Goal: Check status: Check status

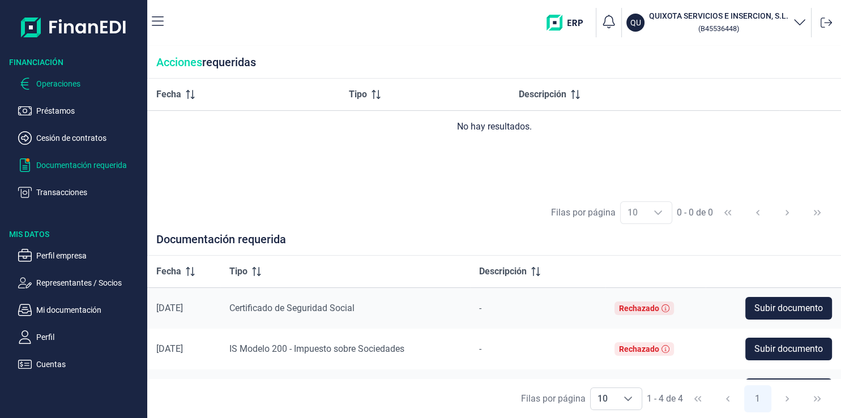
click at [65, 88] on p "Operaciones" at bounding box center [89, 84] width 106 height 14
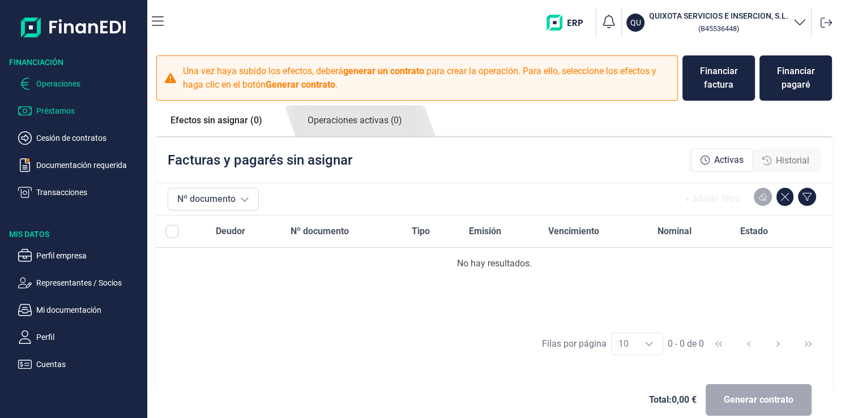
click at [85, 110] on p "Préstamos" at bounding box center [89, 111] width 106 height 14
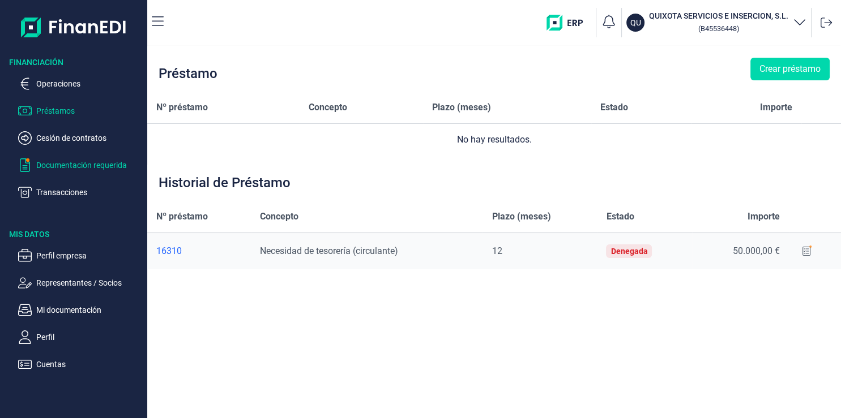
click at [93, 163] on p "Documentación requerida" at bounding box center [89, 166] width 106 height 14
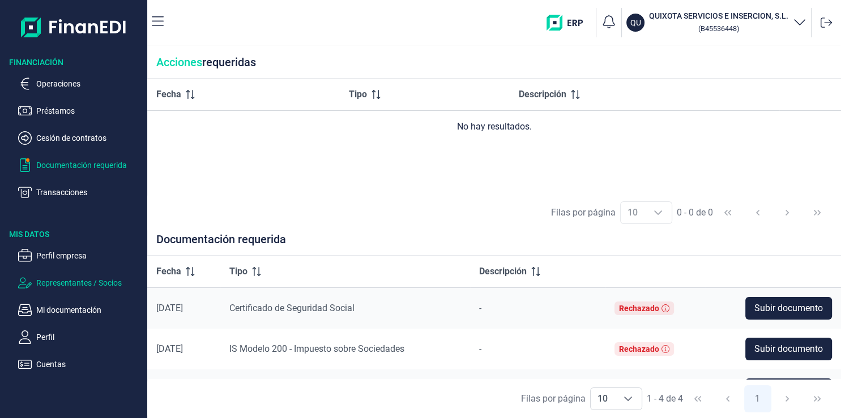
click at [106, 287] on p "Representantes / Socios" at bounding box center [89, 283] width 106 height 14
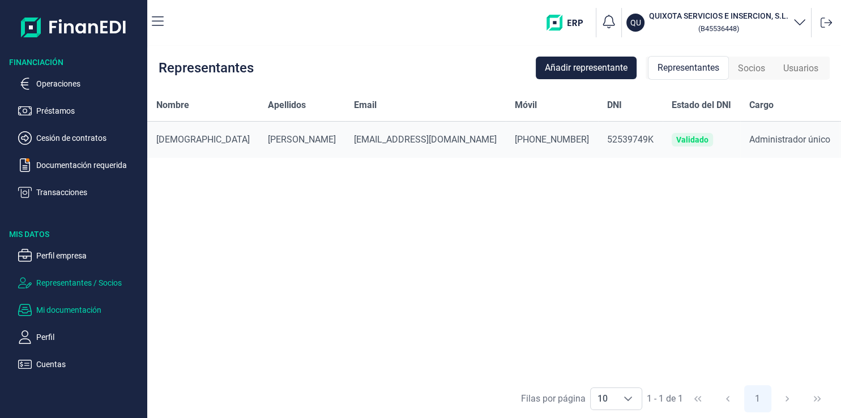
click at [92, 305] on p "Mi documentación" at bounding box center [89, 310] width 106 height 14
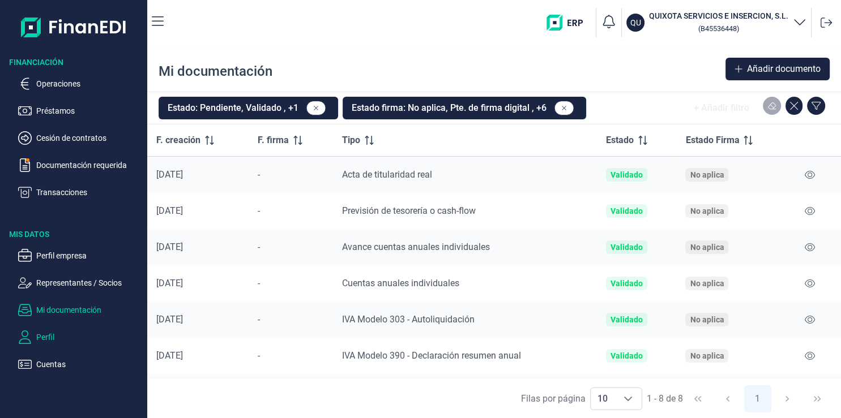
click at [85, 335] on p "Perfil" at bounding box center [89, 338] width 106 height 14
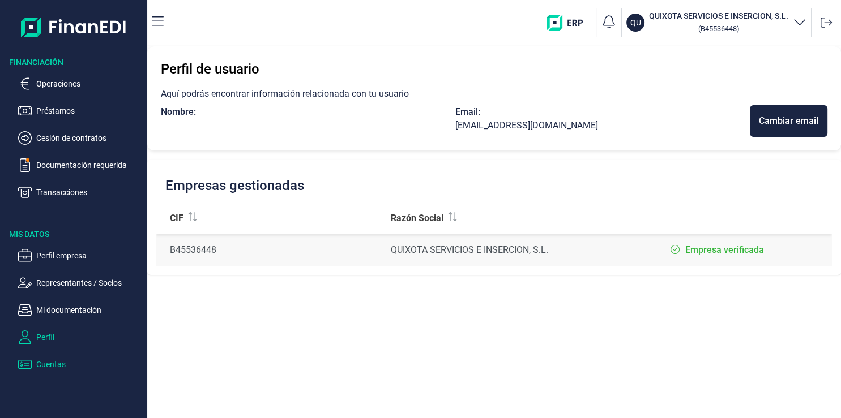
click at [76, 359] on p "Cuentas" at bounding box center [89, 365] width 106 height 14
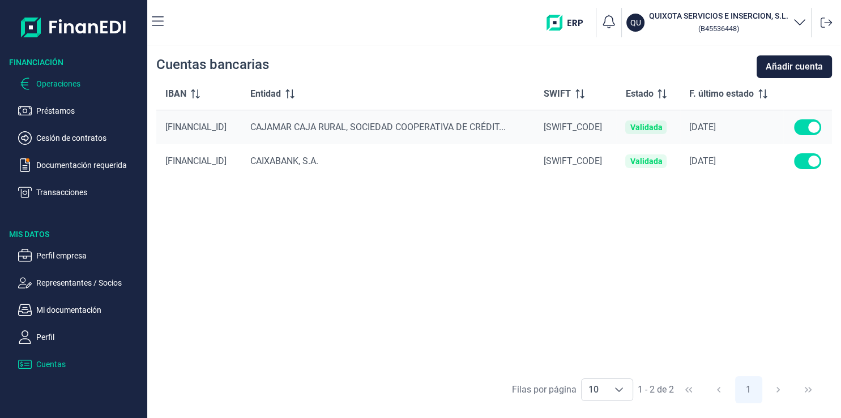
click at [68, 84] on p "Operaciones" at bounding box center [89, 84] width 106 height 14
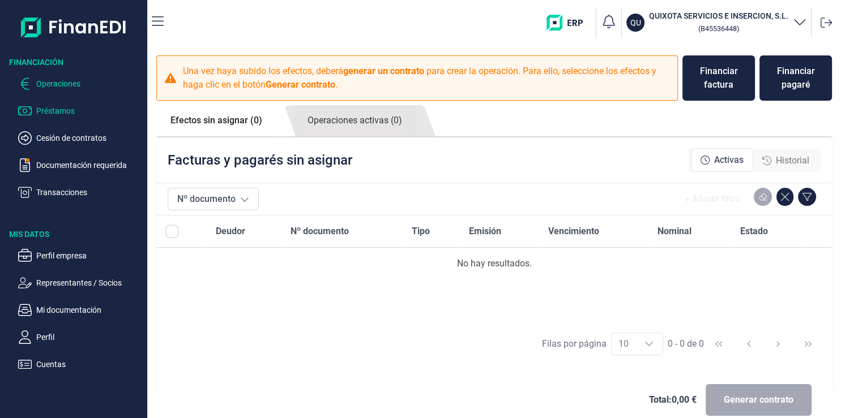
click at [59, 114] on p "Préstamos" at bounding box center [89, 111] width 106 height 14
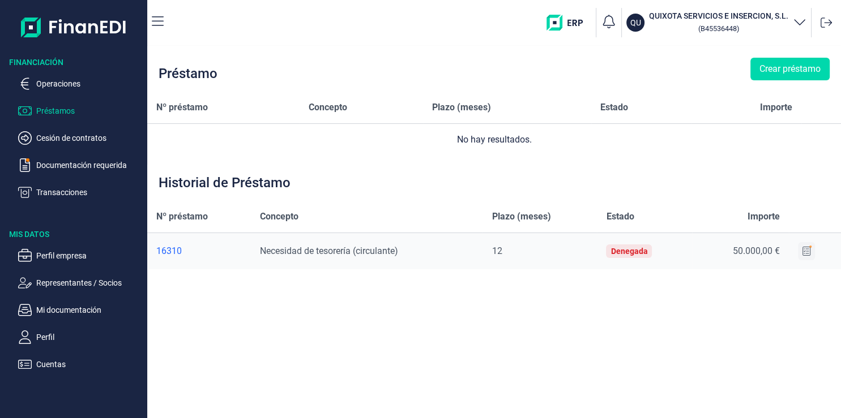
click at [805, 252] on icon at bounding box center [806, 251] width 8 height 9
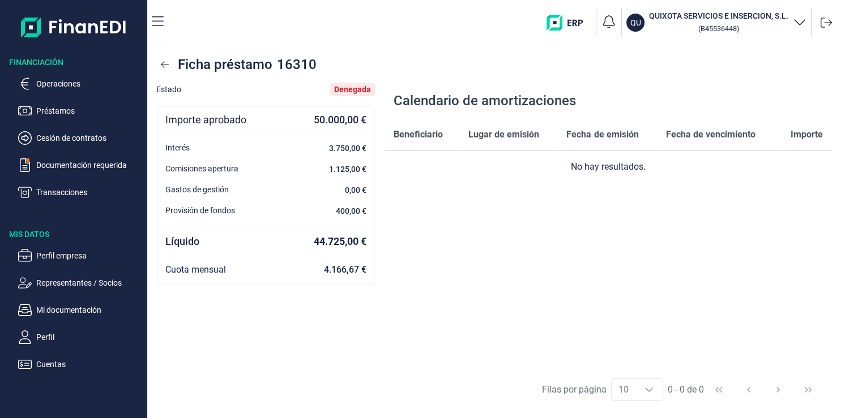
click at [395, 234] on div "Beneficiario Lugar de emisión Fecha de emisión Fecha de vencimiento Importe No …" at bounding box center [607, 244] width 447 height 251
click at [81, 194] on p "Transacciones" at bounding box center [89, 193] width 106 height 14
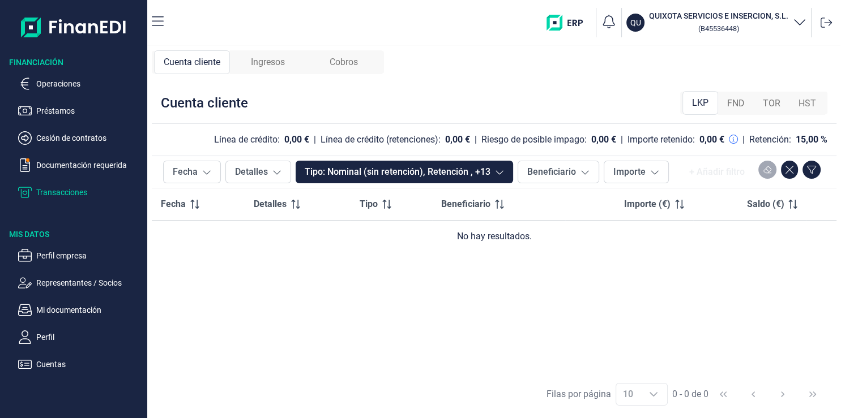
click at [574, 24] on img "button" at bounding box center [568, 23] width 45 height 16
